Goal: Transaction & Acquisition: Purchase product/service

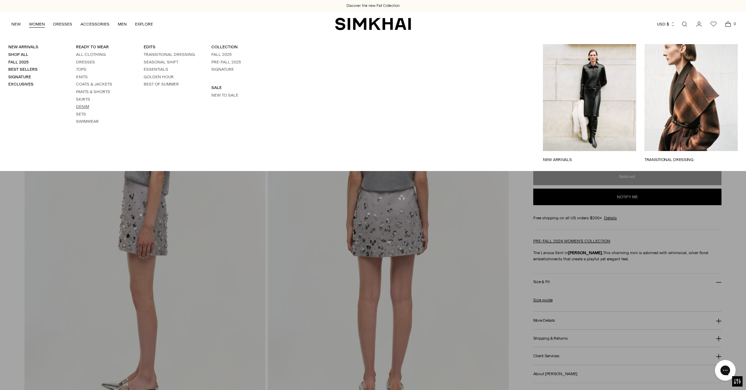
click at [86, 105] on link "Denim" at bounding box center [82, 106] width 13 height 5
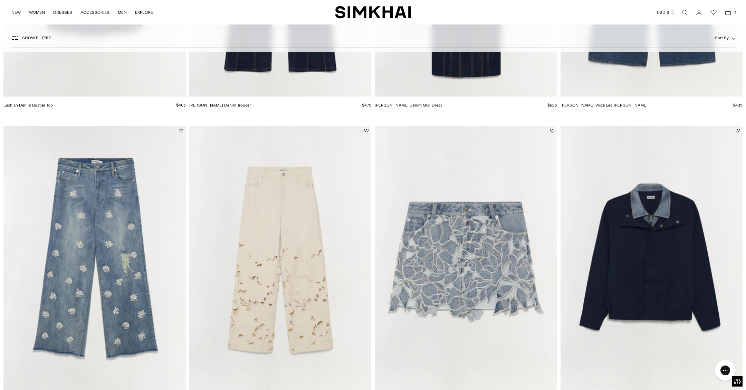
scroll to position [352, 0]
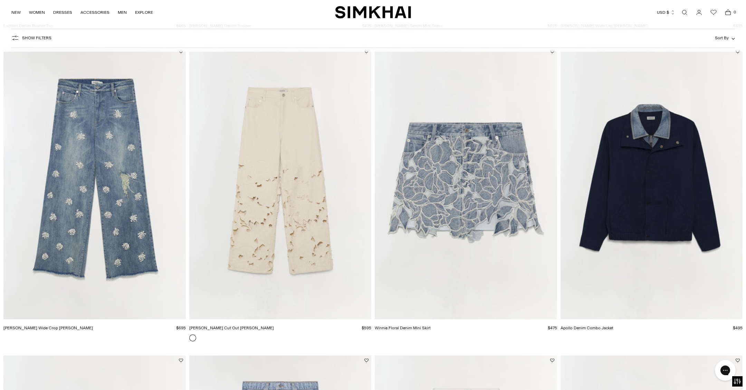
click at [0, 0] on img "Winnie Floral Denim Mini Skirt" at bounding box center [0, 0] width 0 height 0
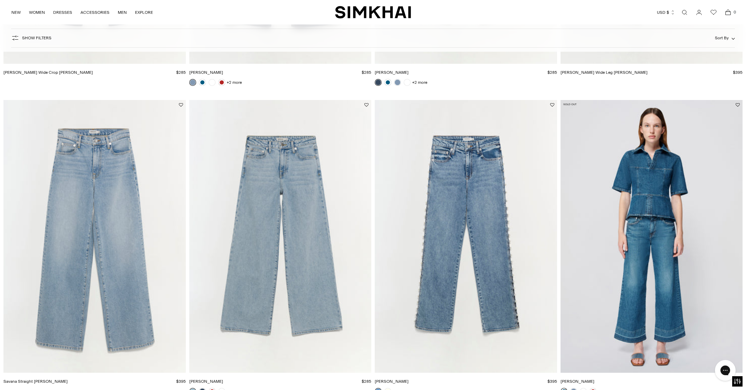
scroll to position [1382, 0]
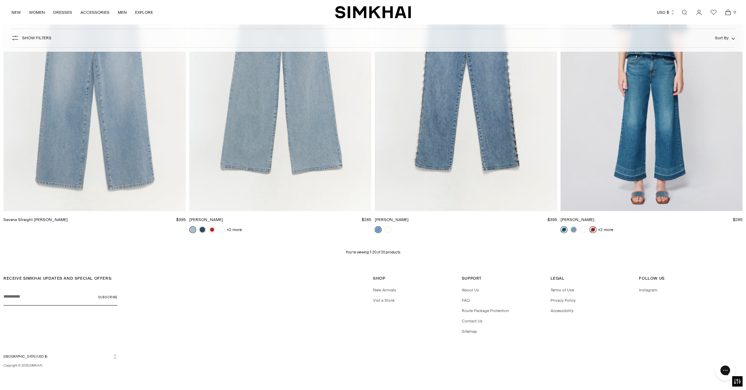
click at [590, 230] on link at bounding box center [592, 229] width 7 height 7
